Goal: Task Accomplishment & Management: Manage account settings

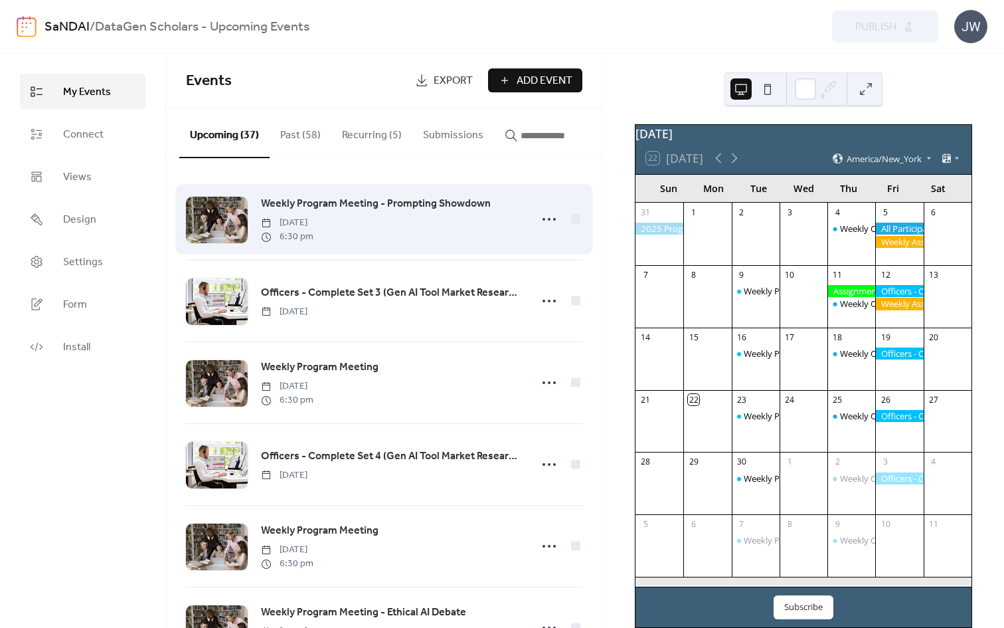
click at [436, 203] on span "Weekly Program Meeting - Prompting Showdown" at bounding box center [376, 204] width 230 height 16
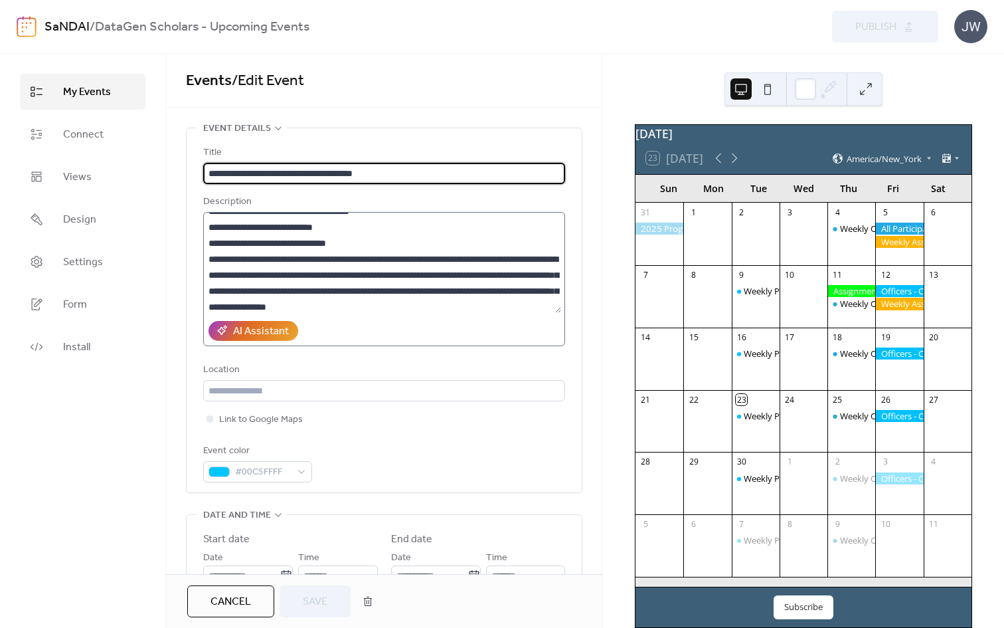
scroll to position [140, 0]
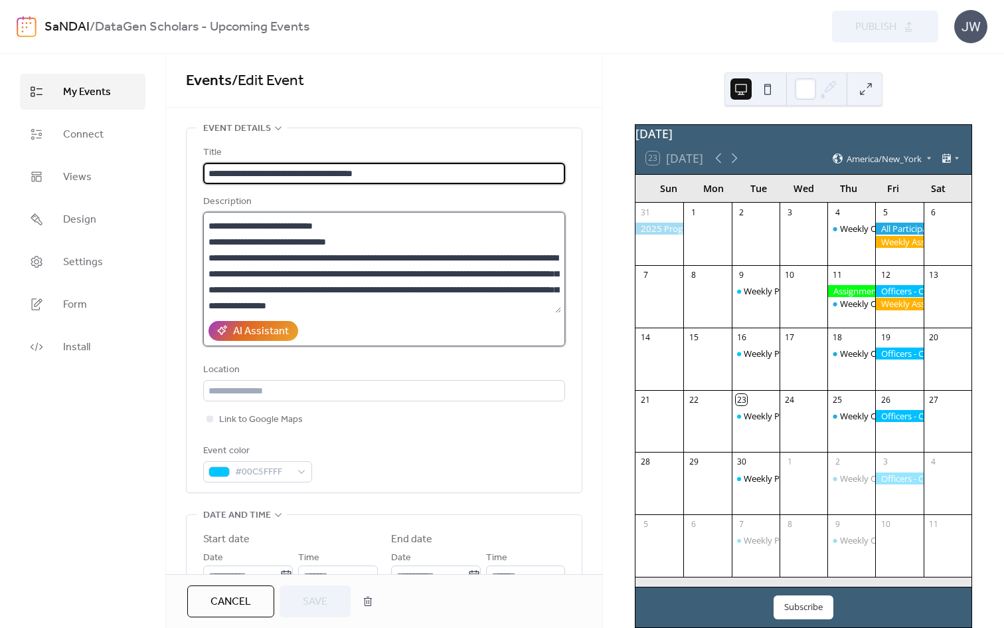
click at [399, 240] on textarea at bounding box center [382, 262] width 358 height 101
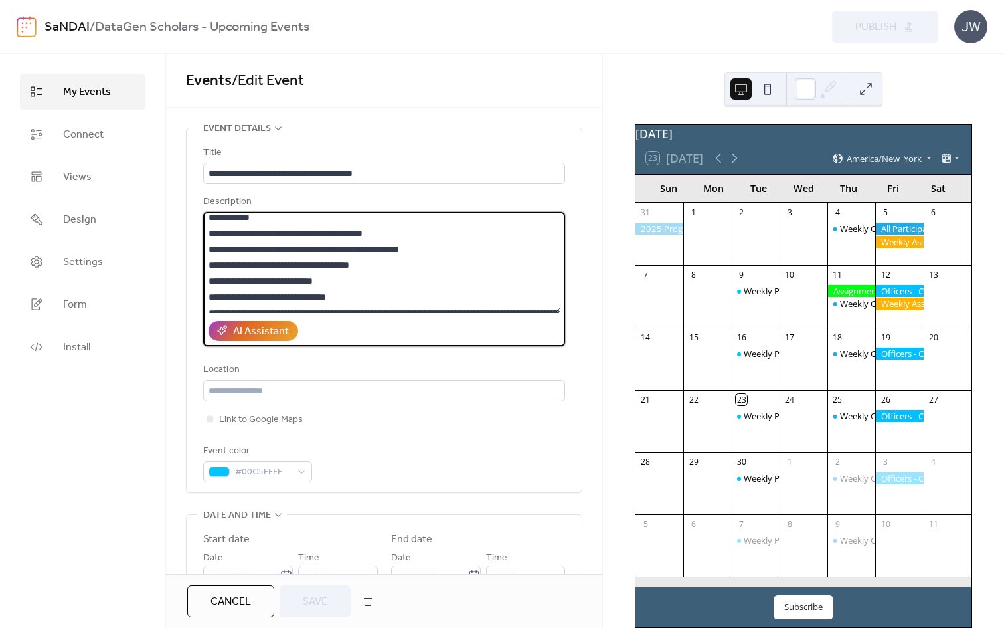
scroll to position [84, 0]
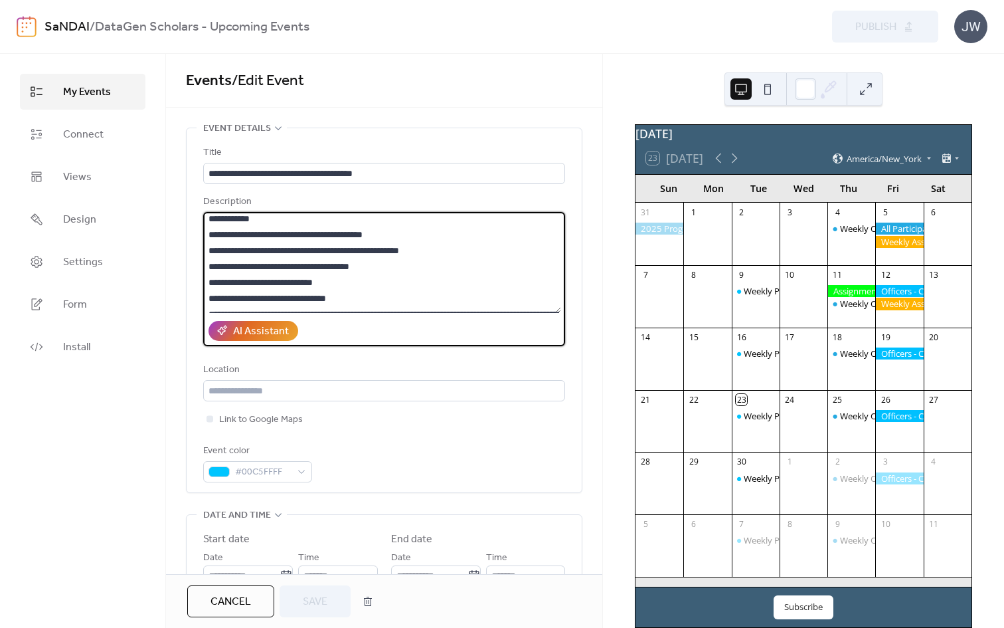
click at [397, 263] on textarea at bounding box center [382, 262] width 358 height 101
type textarea "**********"
click at [335, 598] on button "Save" at bounding box center [315, 601] width 71 height 32
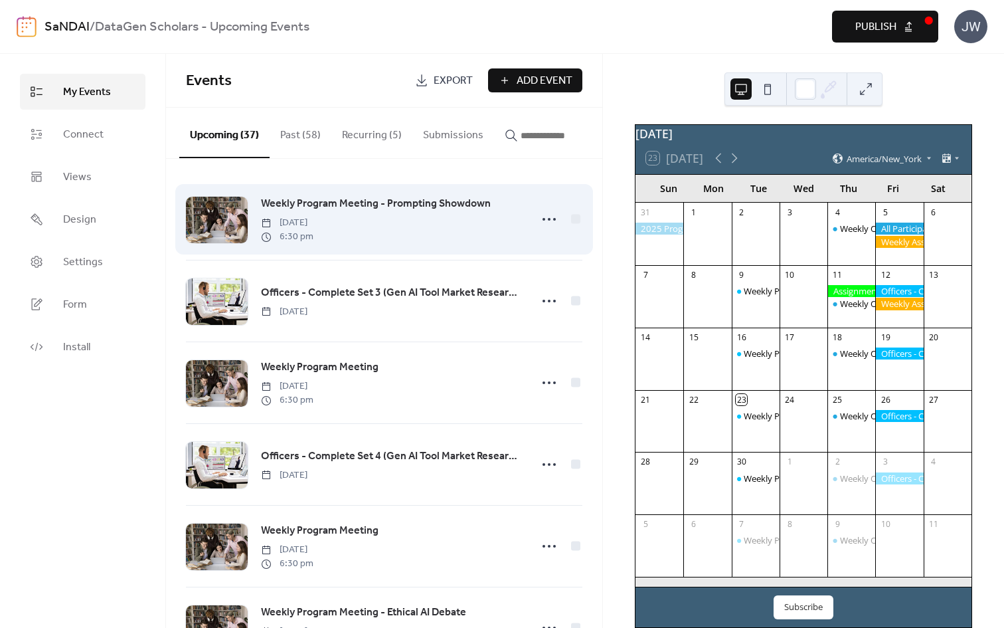
click at [340, 208] on span "Weekly Program Meeting - Prompting Showdown" at bounding box center [376, 204] width 230 height 16
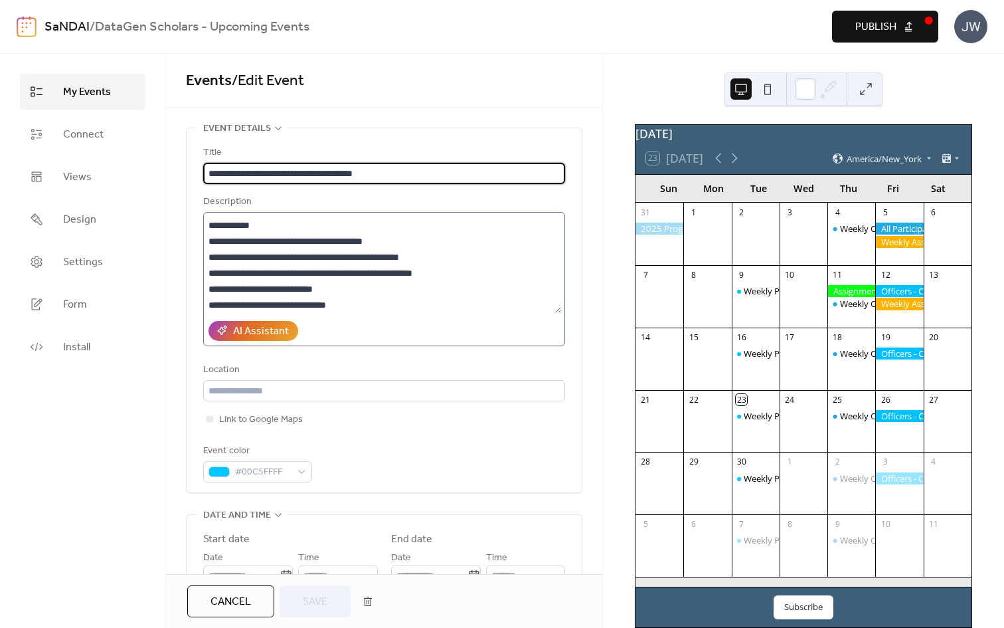
scroll to position [82, 0]
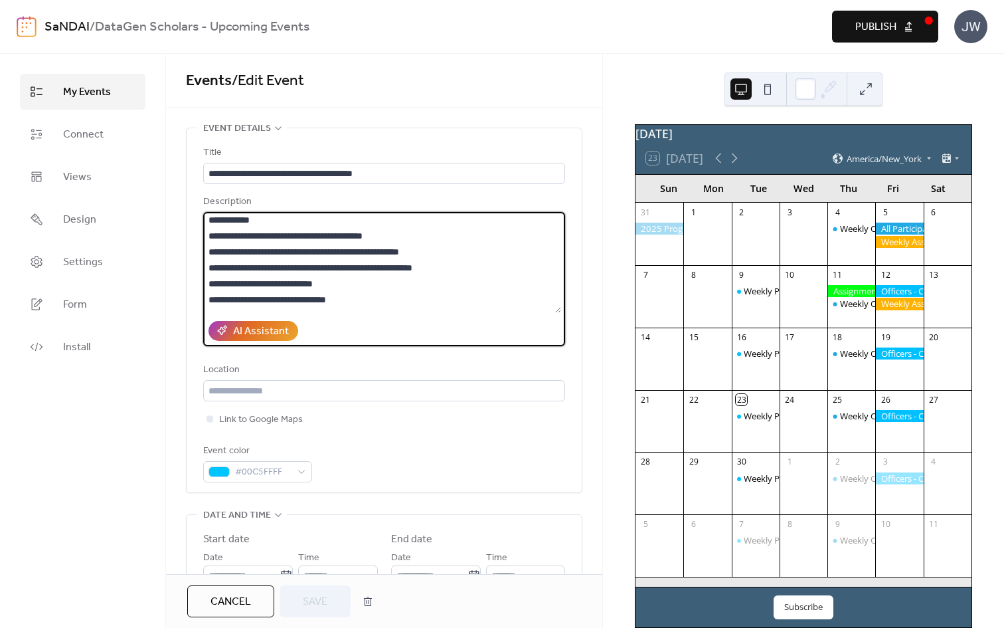
drag, startPoint x: 219, startPoint y: 234, endPoint x: 416, endPoint y: 238, distance: 197.3
click at [416, 238] on textarea at bounding box center [382, 262] width 358 height 101
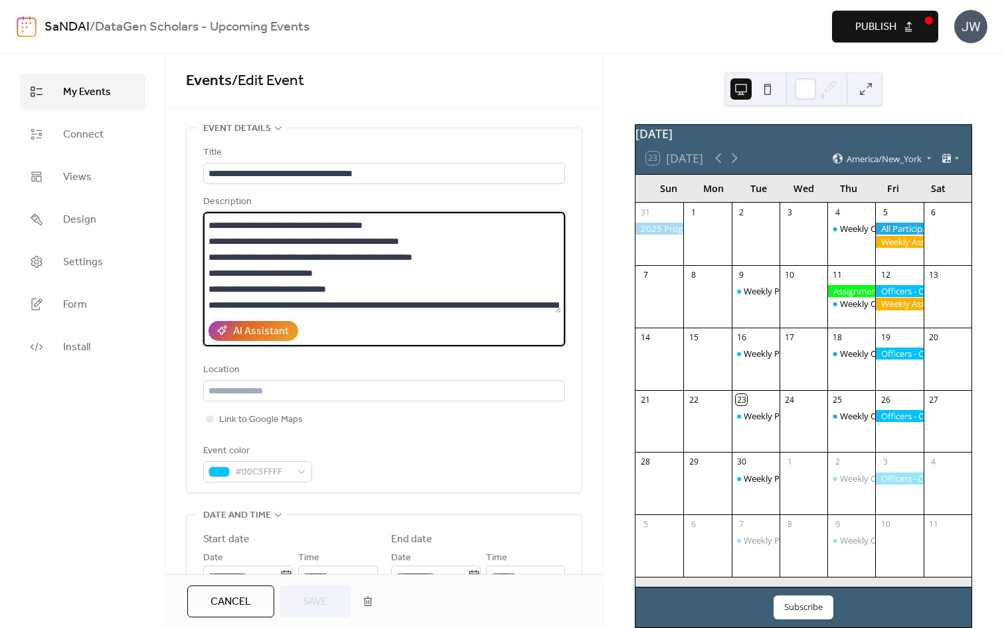
scroll to position [74, 0]
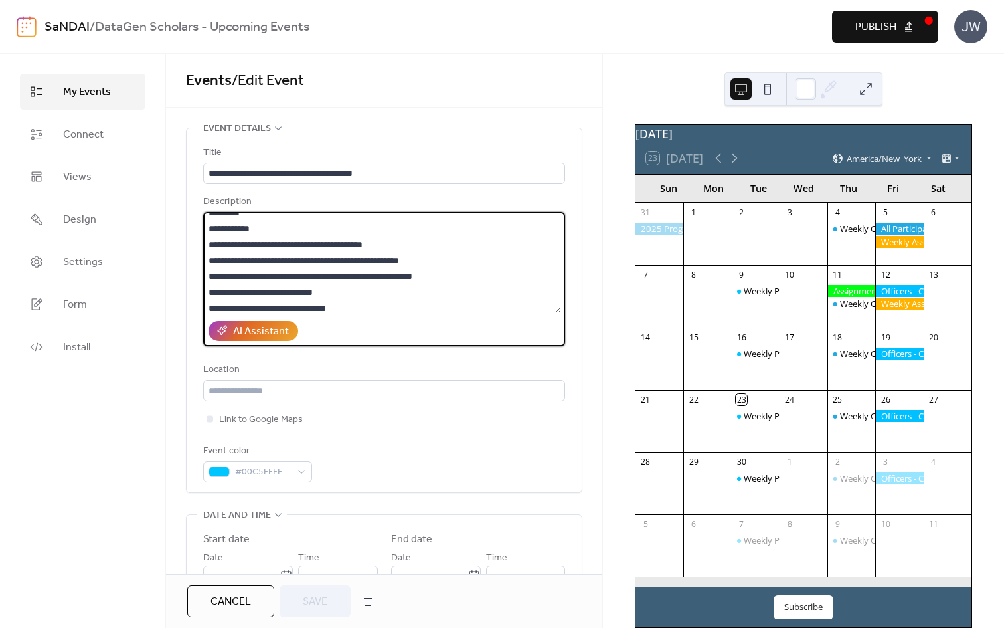
click at [216, 243] on textarea at bounding box center [382, 262] width 358 height 101
drag, startPoint x: 219, startPoint y: 243, endPoint x: 429, endPoint y: 241, distance: 209.9
click at [429, 241] on textarea at bounding box center [382, 262] width 358 height 101
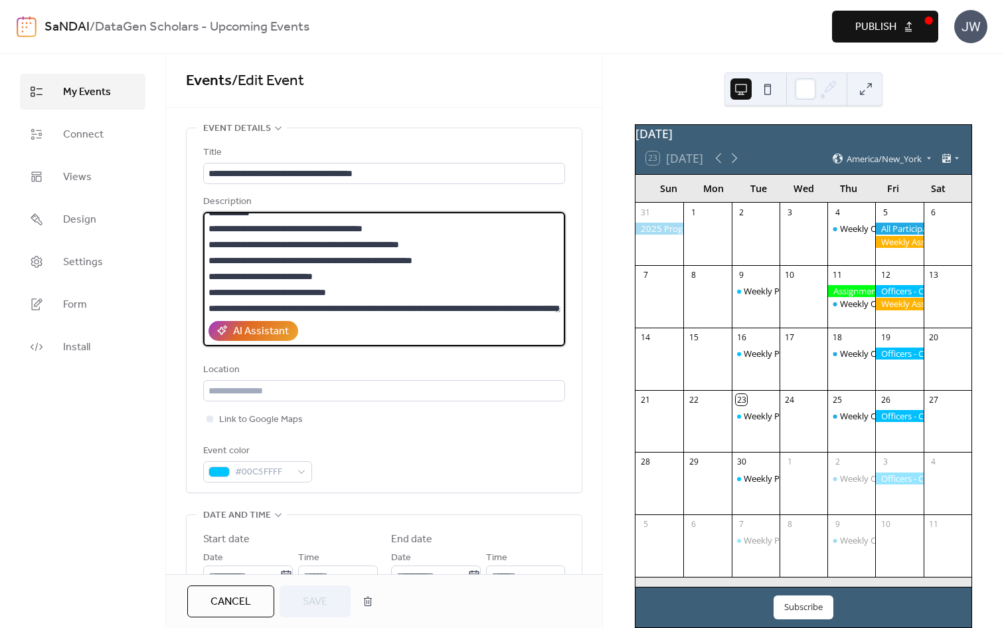
scroll to position [95, 0]
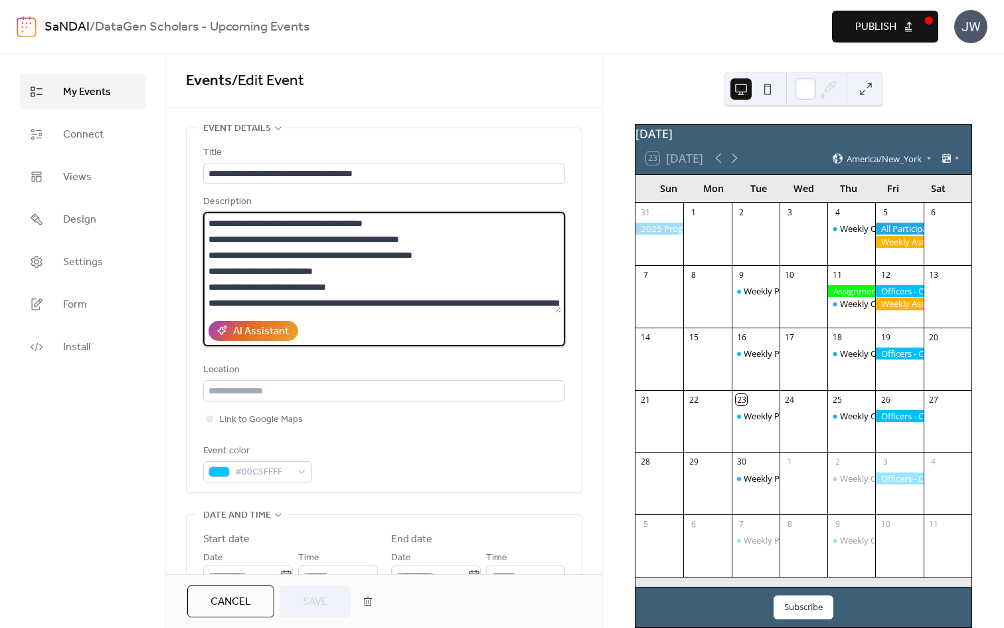
click at [235, 238] on textarea at bounding box center [382, 262] width 358 height 101
drag, startPoint x: 220, startPoint y: 240, endPoint x: 472, endPoint y: 240, distance: 251.8
click at [472, 240] on textarea at bounding box center [382, 262] width 358 height 101
click at [218, 254] on textarea at bounding box center [382, 262] width 358 height 101
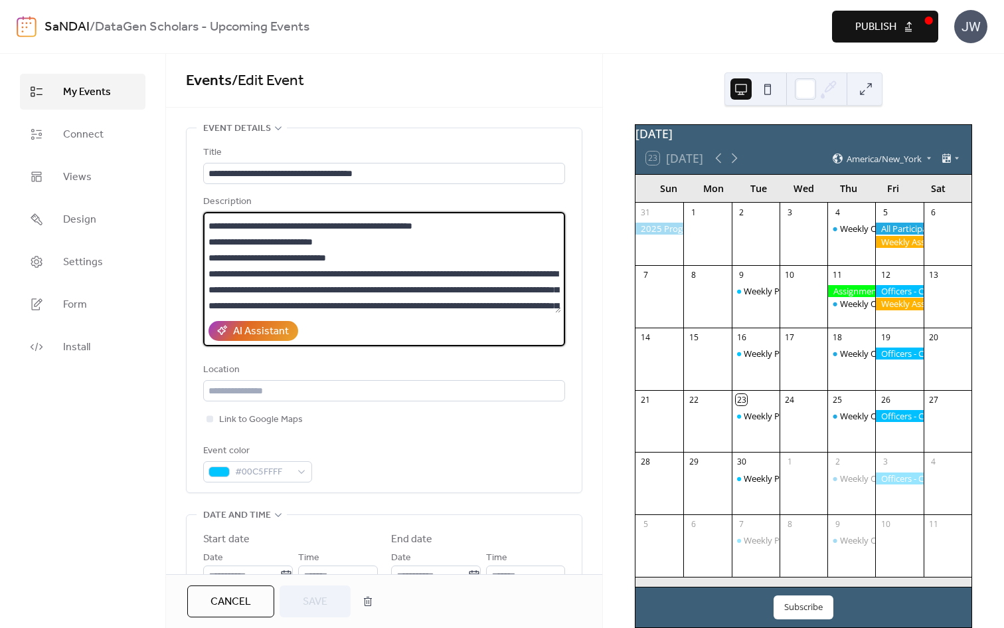
scroll to position [110, 0]
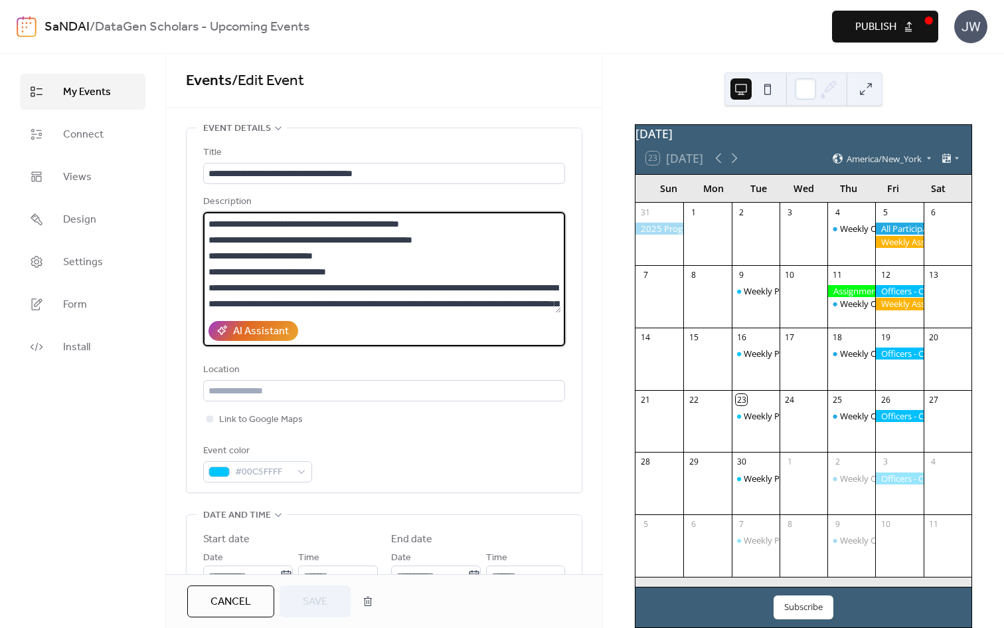
drag, startPoint x: 221, startPoint y: 240, endPoint x: 483, endPoint y: 244, distance: 261.8
click at [483, 244] on textarea at bounding box center [382, 262] width 358 height 101
click at [330, 260] on textarea at bounding box center [382, 262] width 358 height 101
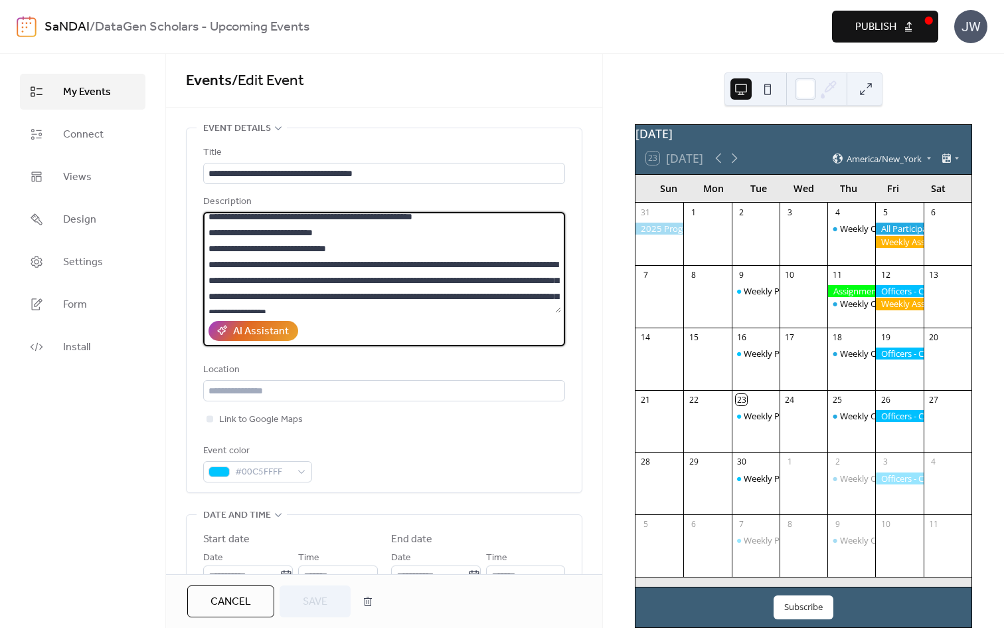
scroll to position [135, 0]
drag, startPoint x: 219, startPoint y: 231, endPoint x: 364, endPoint y: 232, distance: 144.8
click at [364, 232] on textarea at bounding box center [382, 262] width 358 height 101
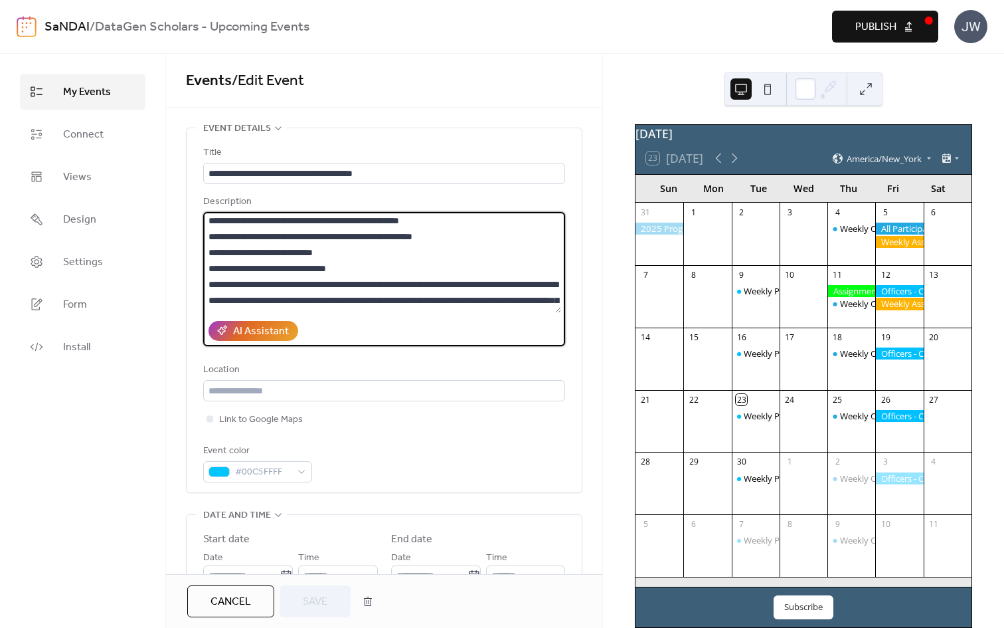
scroll to position [113, 0]
click at [353, 256] on textarea at bounding box center [382, 262] width 358 height 101
drag, startPoint x: 219, startPoint y: 268, endPoint x: 418, endPoint y: 265, distance: 198.6
click at [418, 265] on textarea at bounding box center [382, 262] width 358 height 101
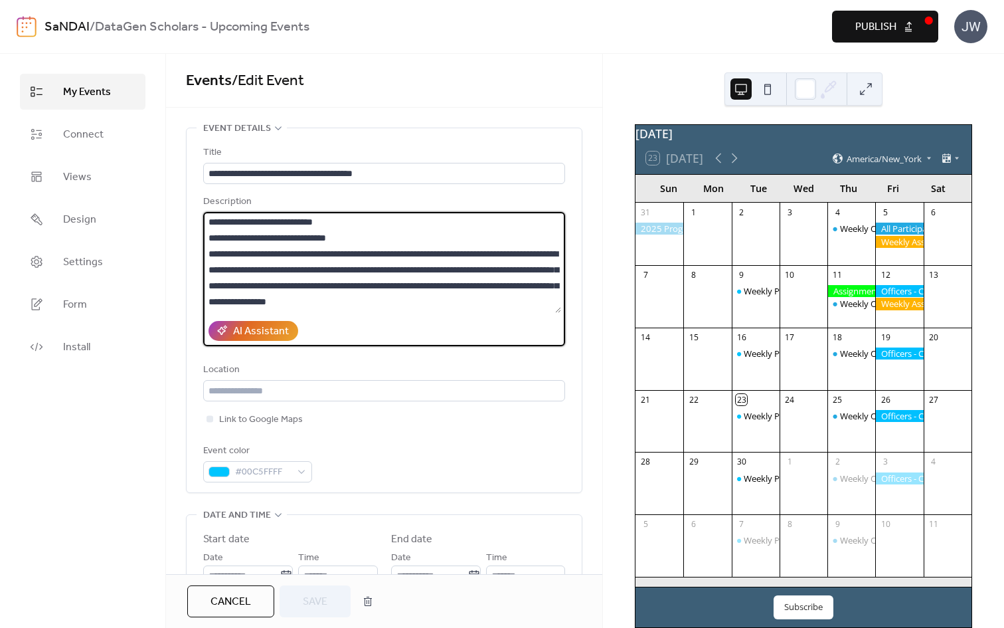
scroll to position [149, 0]
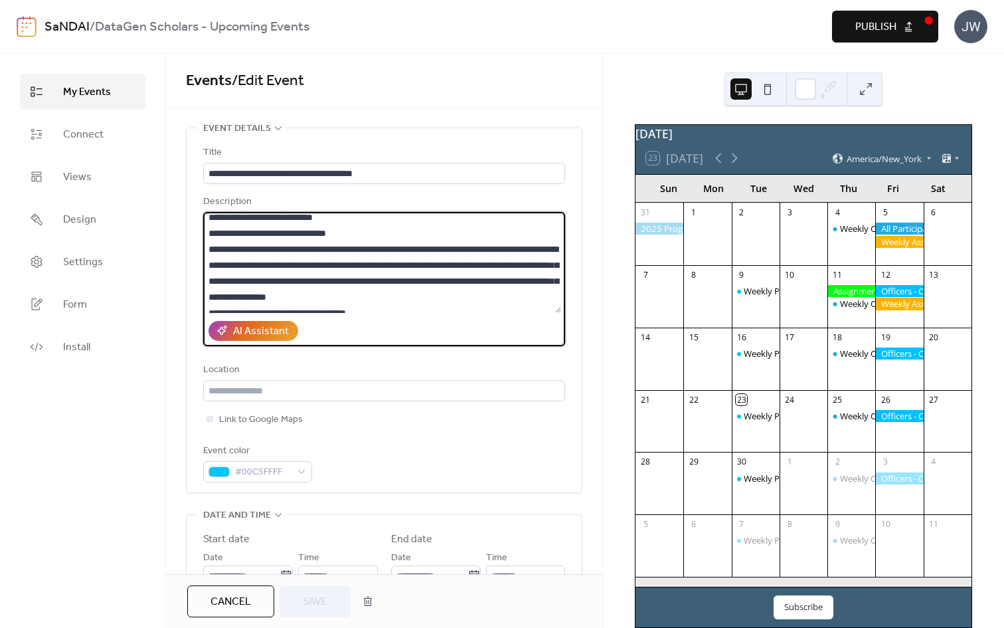
click at [341, 234] on textarea at bounding box center [382, 262] width 358 height 101
drag, startPoint x: 356, startPoint y: 236, endPoint x: 221, endPoint y: 225, distance: 136.0
click at [221, 225] on textarea at bounding box center [382, 262] width 358 height 101
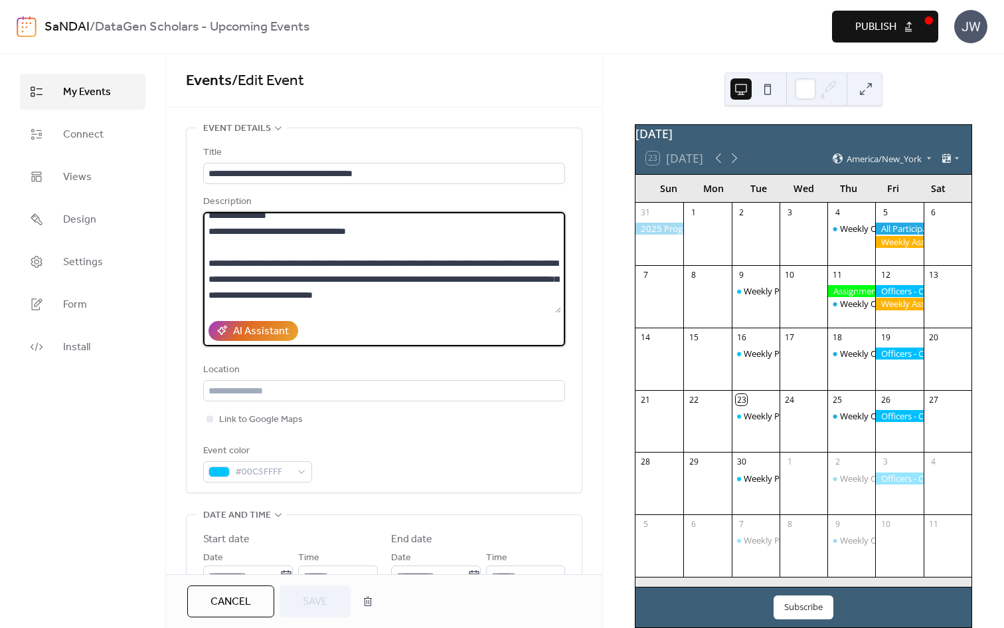
scroll to position [233, 0]
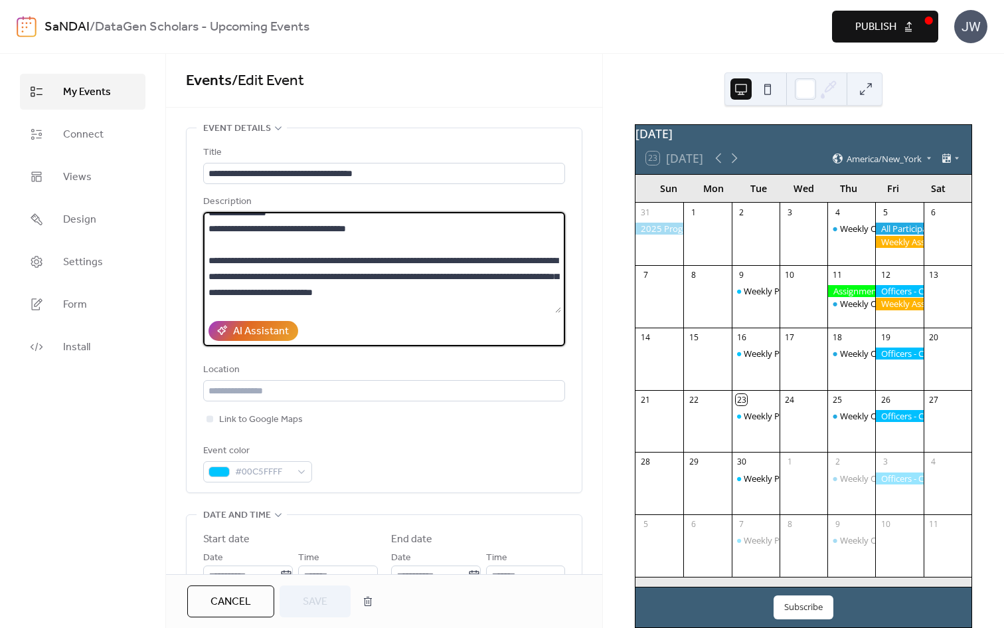
drag, startPoint x: 387, startPoint y: 230, endPoint x: 219, endPoint y: 223, distance: 168.2
click at [219, 223] on textarea at bounding box center [382, 262] width 358 height 101
click at [300, 230] on textarea at bounding box center [382, 262] width 358 height 101
drag, startPoint x: 392, startPoint y: 227, endPoint x: 219, endPoint y: 228, distance: 172.7
click at [219, 228] on textarea at bounding box center [382, 262] width 358 height 101
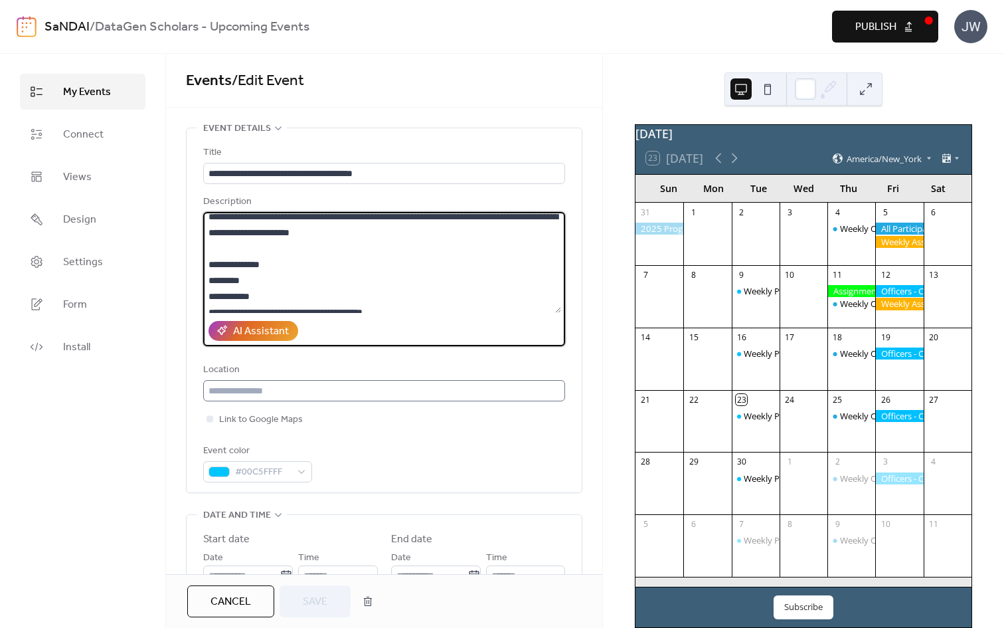
scroll to position [0, 0]
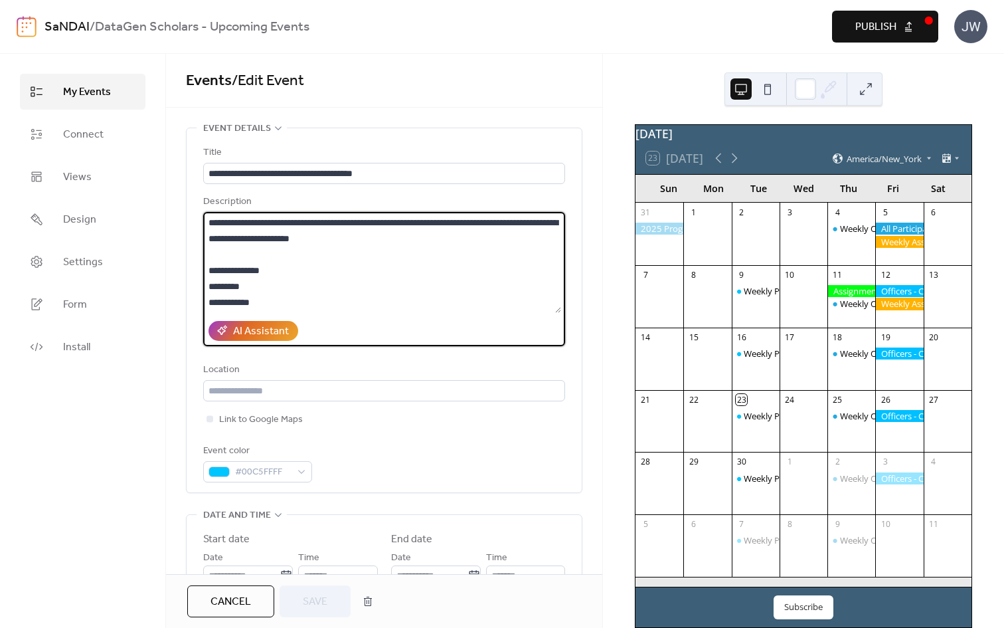
click at [862, 35] on span "Publish" at bounding box center [876, 27] width 41 height 16
